Goal: Task Accomplishment & Management: Complete application form

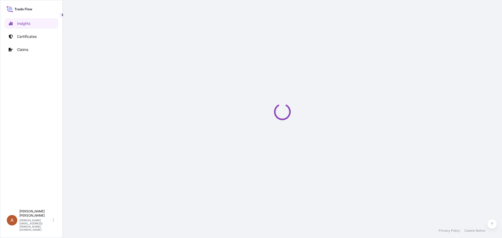
select select "2025"
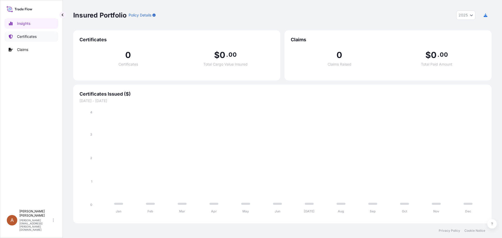
click at [28, 38] on p "Certificates" at bounding box center [27, 36] width 20 height 5
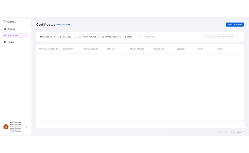
scroll to position [149, 414]
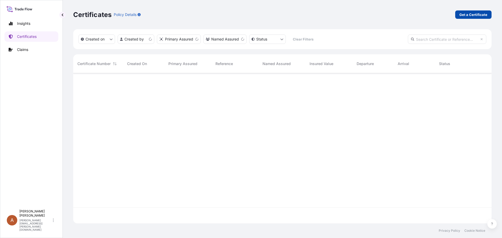
click at [475, 13] on p "Get a Certificate" at bounding box center [473, 14] width 28 height 5
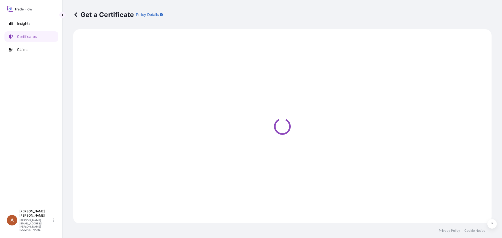
select select "Sea"
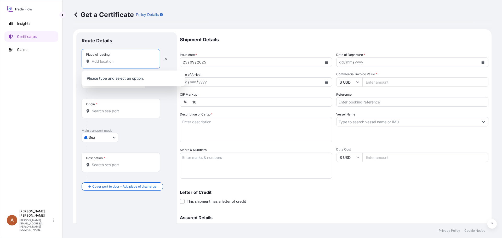
click at [96, 63] on input "Place of loading" at bounding box center [123, 61] width 62 height 5
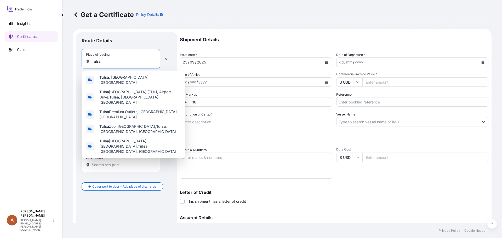
click at [104, 61] on input "Tulsa" at bounding box center [123, 61] width 62 height 5
click at [112, 77] on span "[GEOGRAPHIC_DATA] , [GEOGRAPHIC_DATA], [GEOGRAPHIC_DATA]" at bounding box center [140, 80] width 82 height 10
type input "[GEOGRAPHIC_DATA], [GEOGRAPHIC_DATA], [GEOGRAPHIC_DATA]"
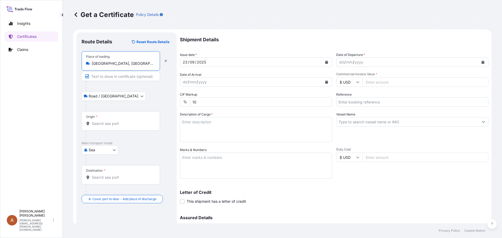
click at [93, 123] on input "Origin *" at bounding box center [123, 123] width 62 height 5
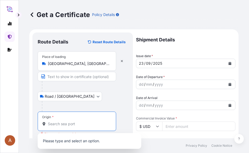
click at [52, 121] on input "Origin * Please select an origin" at bounding box center [79, 123] width 62 height 5
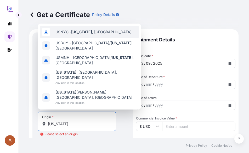
click at [61, 34] on span "USNYC - [US_STATE] , [GEOGRAPHIC_DATA]" at bounding box center [93, 31] width 76 height 5
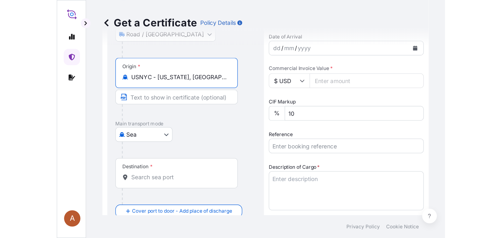
scroll to position [104, 0]
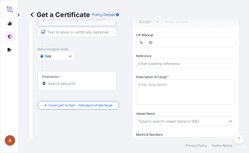
type input "USNYC - [US_STATE], [GEOGRAPHIC_DATA]"
click at [54, 84] on input "Destination *" at bounding box center [79, 83] width 62 height 5
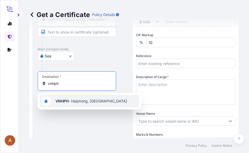
click at [72, 101] on span "VNHPH - Haiphong, [GEOGRAPHIC_DATA]" at bounding box center [91, 100] width 72 height 5
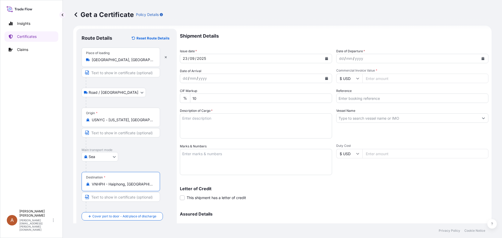
scroll to position [0, 0]
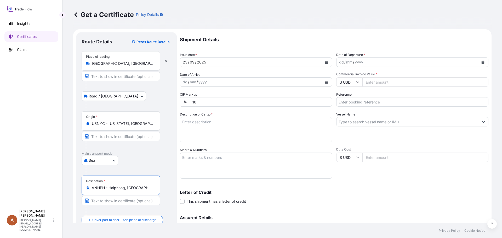
type input "VNHPH - Haiphong, [GEOGRAPHIC_DATA]"
click at [338, 62] on div "dd" at bounding box center [341, 62] width 6 height 6
click at [173, 81] on form "Route Details Reset Route Details Place of loading [GEOGRAPHIC_DATA], [GEOGRAPH…" at bounding box center [282, 154] width 418 height 250
click at [205, 83] on div "[DATE]" at bounding box center [251, 81] width 142 height 9
click at [186, 81] on div "01" at bounding box center [184, 82] width 5 height 6
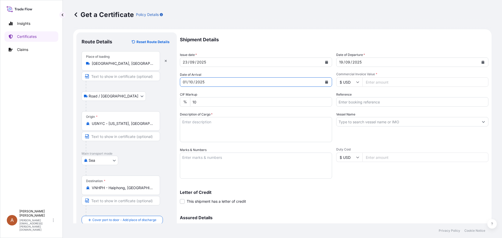
drag, startPoint x: 186, startPoint y: 82, endPoint x: 181, endPoint y: 82, distance: 5.7
click at [181, 82] on div "[DATE]" at bounding box center [251, 81] width 142 height 9
click at [207, 81] on div "[DATE]" at bounding box center [251, 81] width 142 height 9
click at [325, 82] on icon "Calendar" at bounding box center [326, 81] width 3 height 3
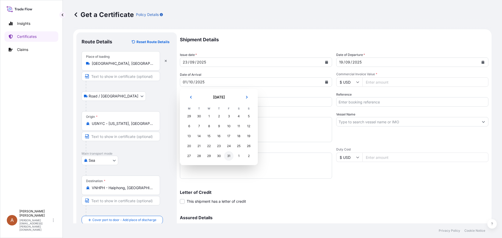
click at [228, 155] on div "31" at bounding box center [228, 155] width 9 height 9
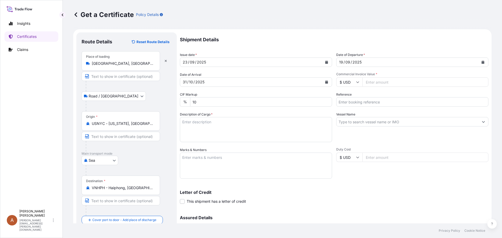
click at [368, 83] on input "Commercial Invoice Value *" at bounding box center [425, 81] width 126 height 9
type input "154077.00"
click at [366, 101] on input "Reference" at bounding box center [412, 101] width 152 height 9
click at [340, 102] on input "Reference" at bounding box center [412, 101] width 152 height 9
click at [343, 101] on input "Reference" at bounding box center [412, 101] width 152 height 9
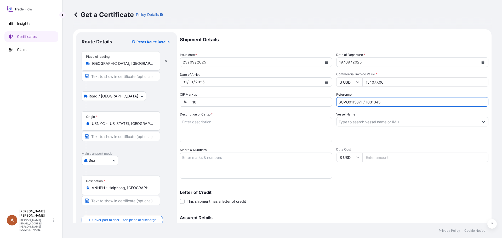
type input "SCVG0115871 / 1031045"
click at [193, 127] on textarea "Description of Cargo *" at bounding box center [256, 129] width 152 height 25
click at [190, 120] on textarea "Description of Cargo *" at bounding box center [256, 129] width 152 height 25
paste textarea "KELCOGEL HMB,KGELHMB,25KG,BAG"
click at [186, 128] on textarea "KELCOGEL HMB,KGELHMB,25KG,BAG" at bounding box center [256, 129] width 152 height 25
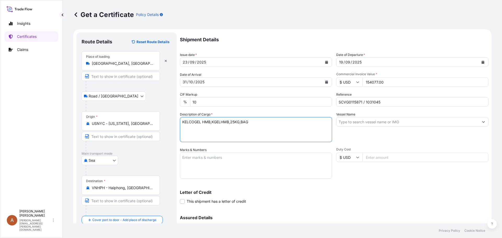
paste textarea "320 Bags of net 25KG each on 08 Heat Treated Pallets"
click at [185, 134] on textarea "KELCOGEL HMB,KGELHMB,25KG,BAG 320 Bags of net 25KG each on 08 Heat Treated Pall…" at bounding box center [256, 129] width 152 height 25
click at [285, 128] on textarea "KELCOGEL HMB,KGELHMB,25KG,BAG 320 Bags of net 25KG each on 08 Heat Treated Pall…" at bounding box center [256, 129] width 152 height 25
click at [200, 132] on textarea "KELCOGEL HMB,KGELHMB,25KG,BAG 320 Bags of net 25KG each on 08 Heat Treated Pall…" at bounding box center [256, 129] width 152 height 25
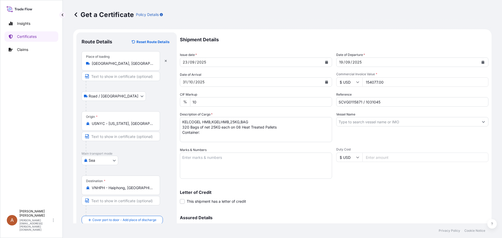
click at [202, 132] on textarea "KELCOGEL HMB,KGELHMB,25KG,BAG 320 Bags of net 25KG each on 08 Heat Treated Pall…" at bounding box center [256, 129] width 152 height 25
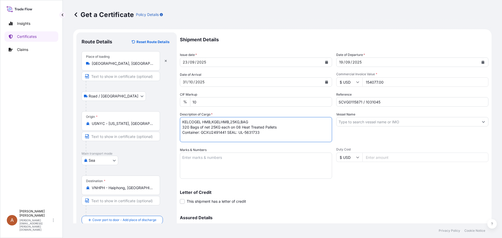
type textarea "KELCOGEL HMB,KGELHMB,25KG,BAG 320 Bags of net 25KG each on 08 Heat Treated Pall…"
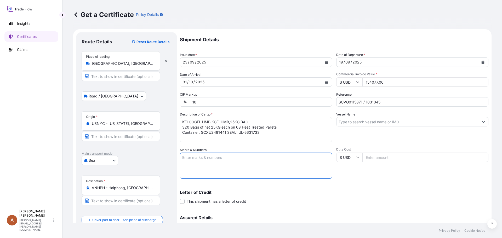
click at [201, 159] on textarea "Marks & Numbers" at bounding box center [256, 166] width 152 height 26
click at [209, 159] on textarea "Marks & Numbers" at bounding box center [256, 166] width 152 height 26
paste textarea "ASIA CHEMICAL CORPORATION ACC-25052592 Haiphong"
type textarea "ASIA CHEMICAL CORPORATION ACC-25052592 Haiphong"
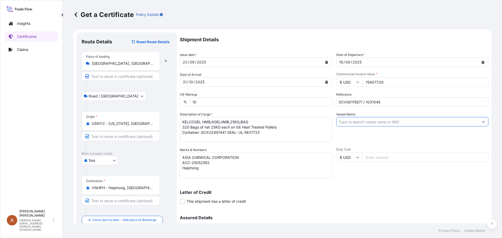
click at [342, 120] on input "Vessel Name" at bounding box center [407, 121] width 142 height 9
click at [349, 121] on input "Vessel Name" at bounding box center [407, 121] width 142 height 9
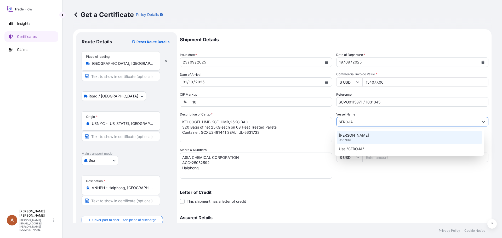
click at [345, 136] on p "[PERSON_NAME]" at bounding box center [354, 135] width 30 height 5
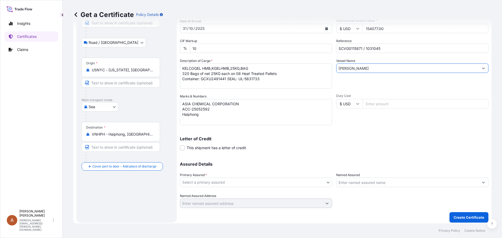
scroll to position [56, 0]
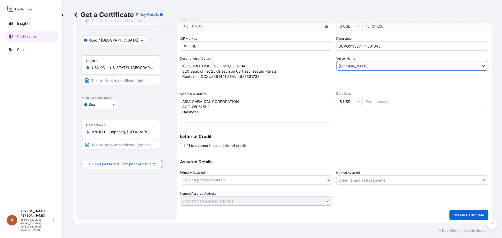
type input "[PERSON_NAME]"
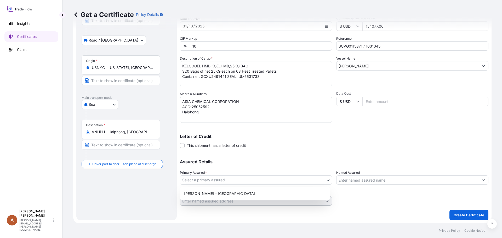
click at [278, 181] on body "1 option available. 2 options available. 1 option available. Insights Certifica…" at bounding box center [251, 119] width 502 height 238
click at [190, 194] on div "[PERSON_NAME] - [GEOGRAPHIC_DATA]" at bounding box center [255, 193] width 146 height 9
select select "31650"
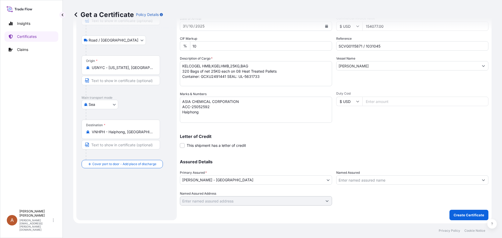
click at [372, 198] on div at bounding box center [412, 198] width 152 height 15
click at [463, 213] on p "Create Certificate" at bounding box center [468, 214] width 31 height 5
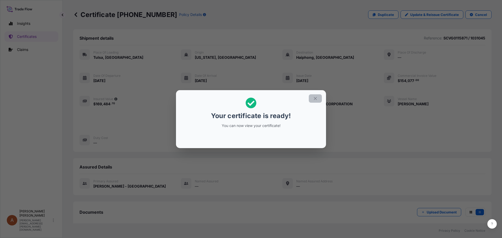
click at [316, 98] on icon "button" at bounding box center [314, 98] width 3 height 3
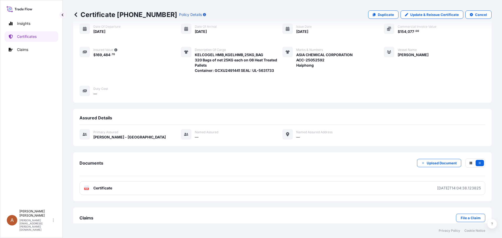
scroll to position [52, 0]
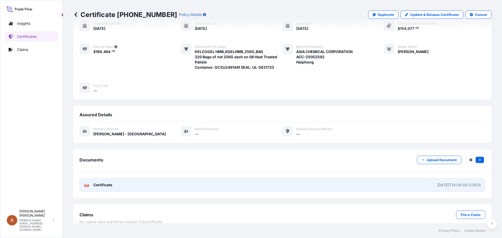
click at [98, 185] on span "Certificate" at bounding box center [102, 184] width 19 height 5
